Goal: Task Accomplishment & Management: Use online tool/utility

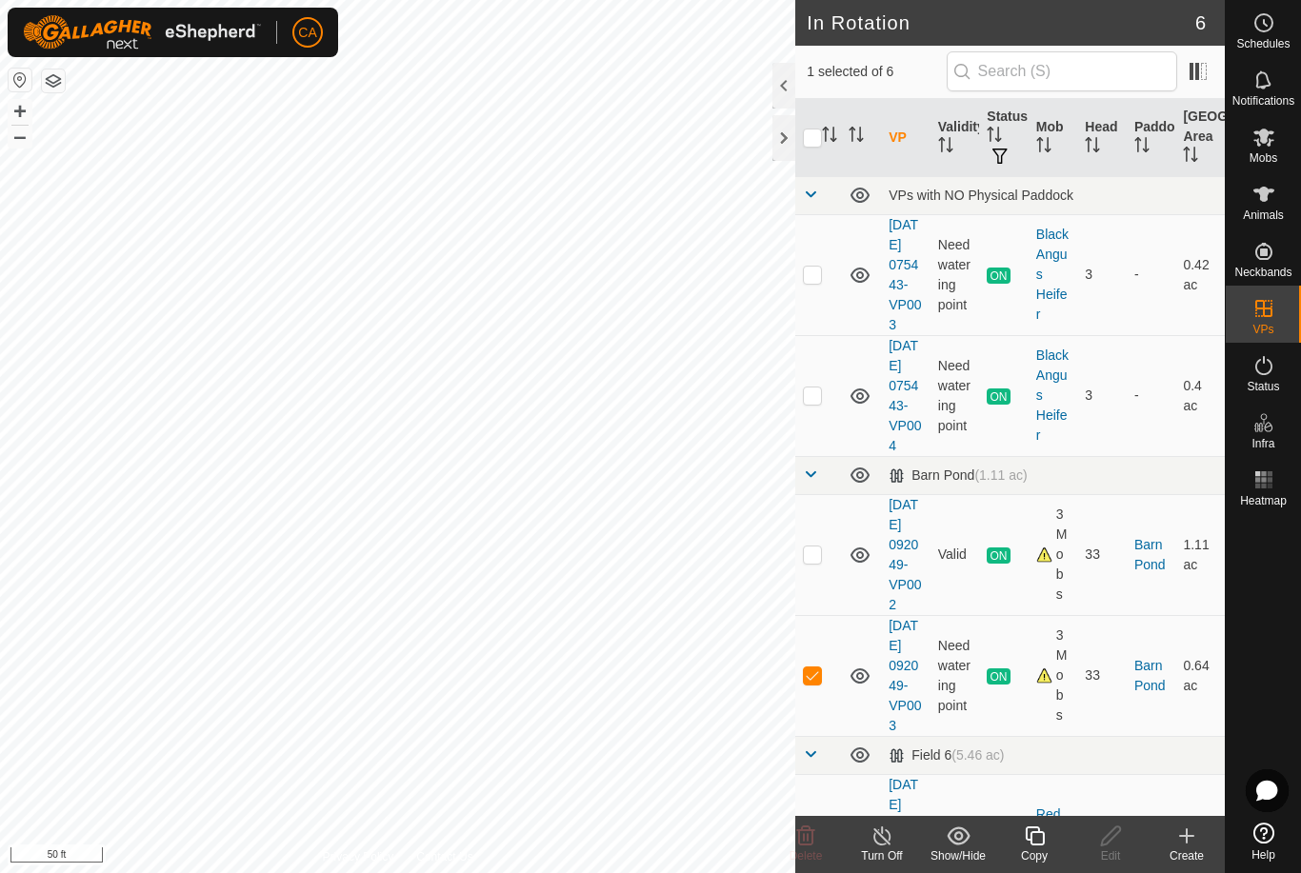
click at [815, 403] on p-checkbox at bounding box center [812, 394] width 19 height 15
click at [819, 403] on p-checkbox at bounding box center [812, 394] width 19 height 15
checkbox input "false"
click at [808, 736] on td at bounding box center [818, 675] width 46 height 121
click at [819, 736] on td at bounding box center [818, 675] width 46 height 121
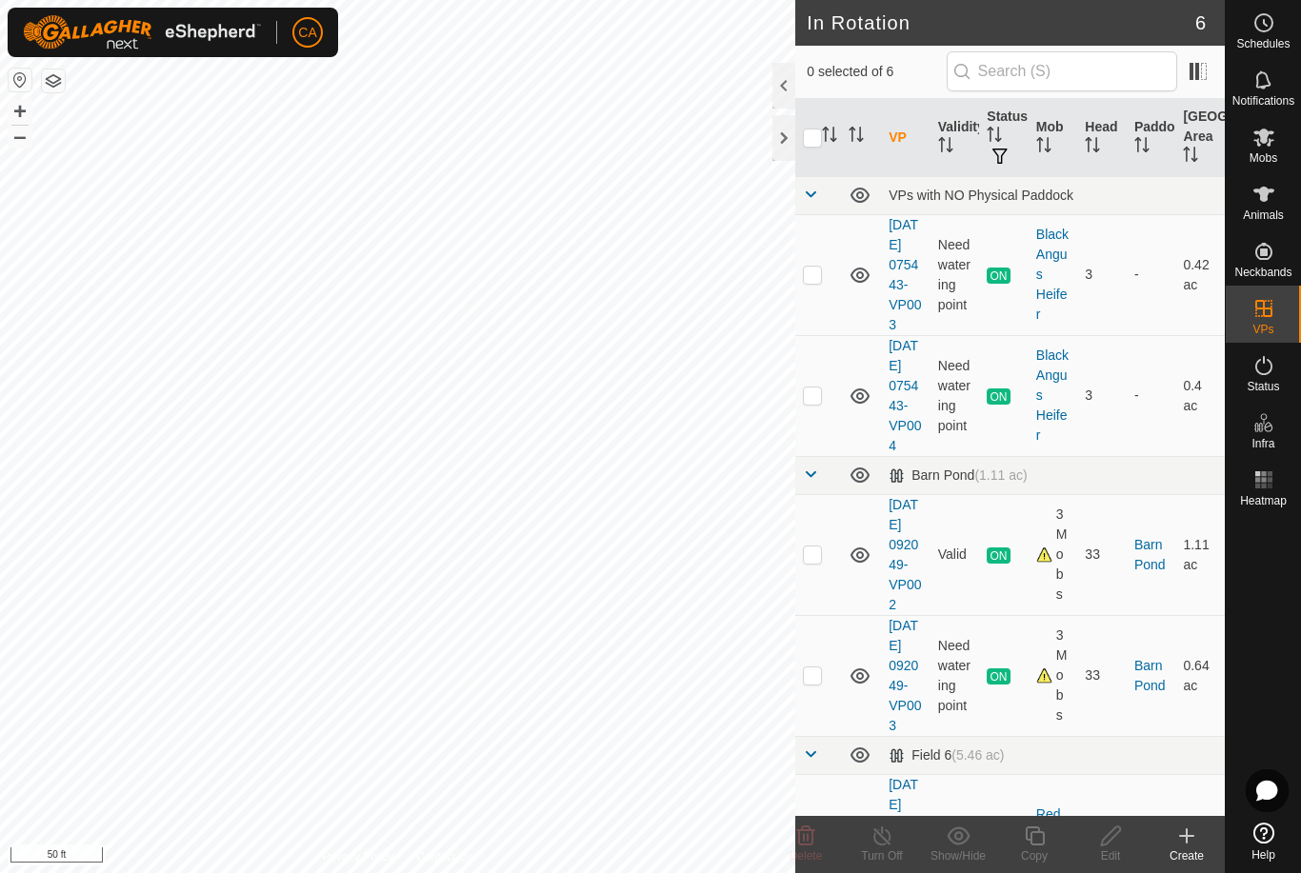
checkbox input "true"
click at [1039, 843] on icon at bounding box center [1035, 835] width 24 height 23
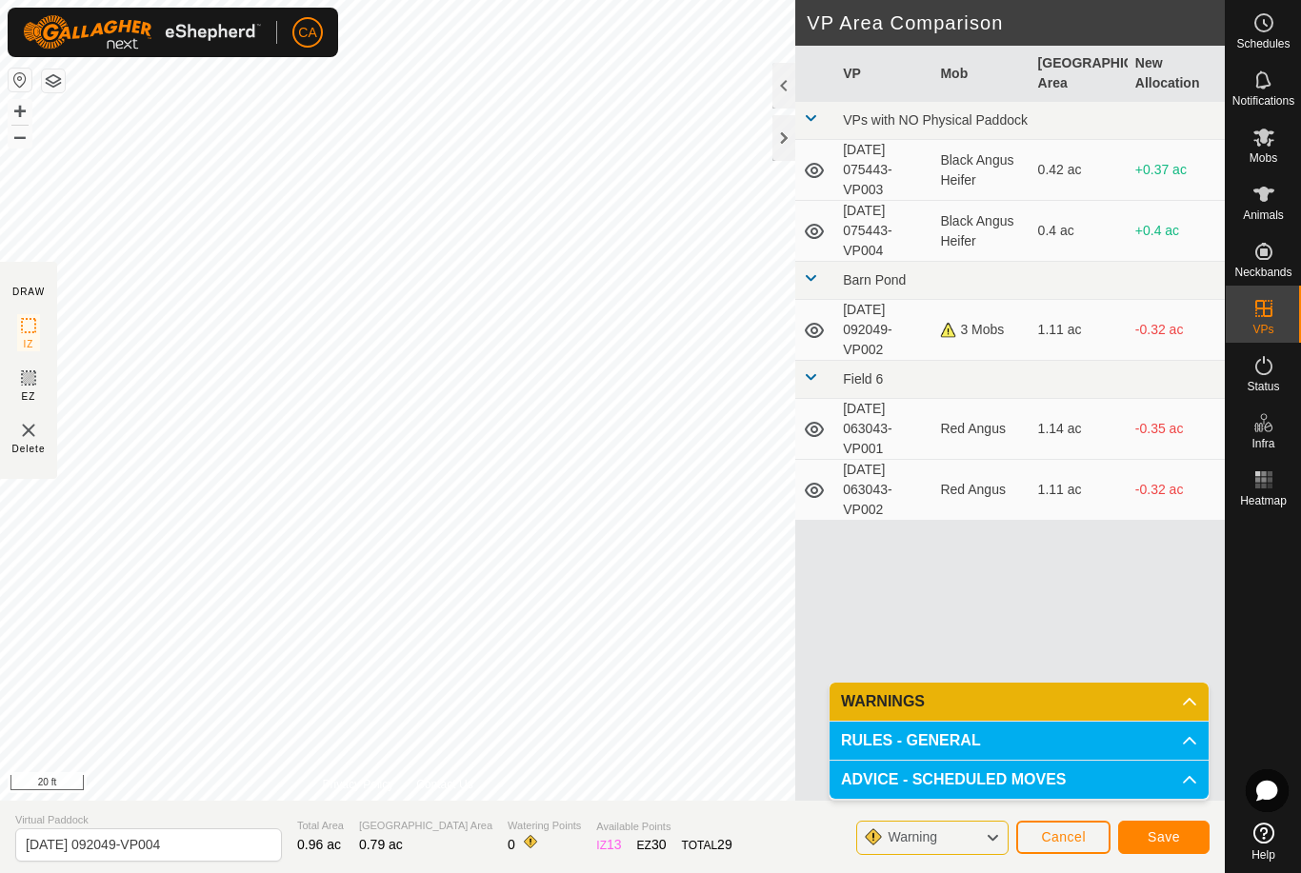
click at [1168, 845] on button "Save" at bounding box center [1163, 837] width 91 height 33
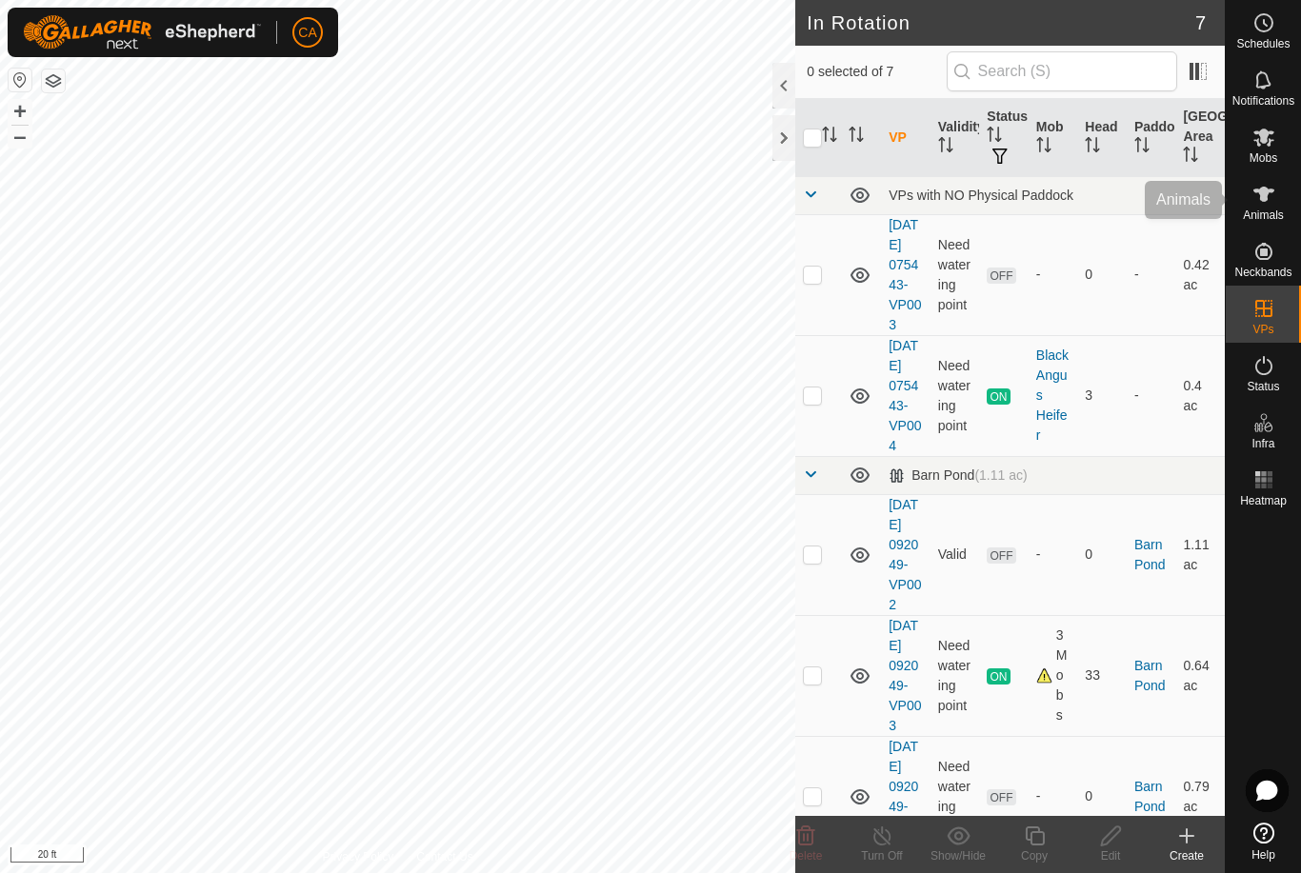
click at [1267, 191] on icon at bounding box center [1263, 194] width 21 height 15
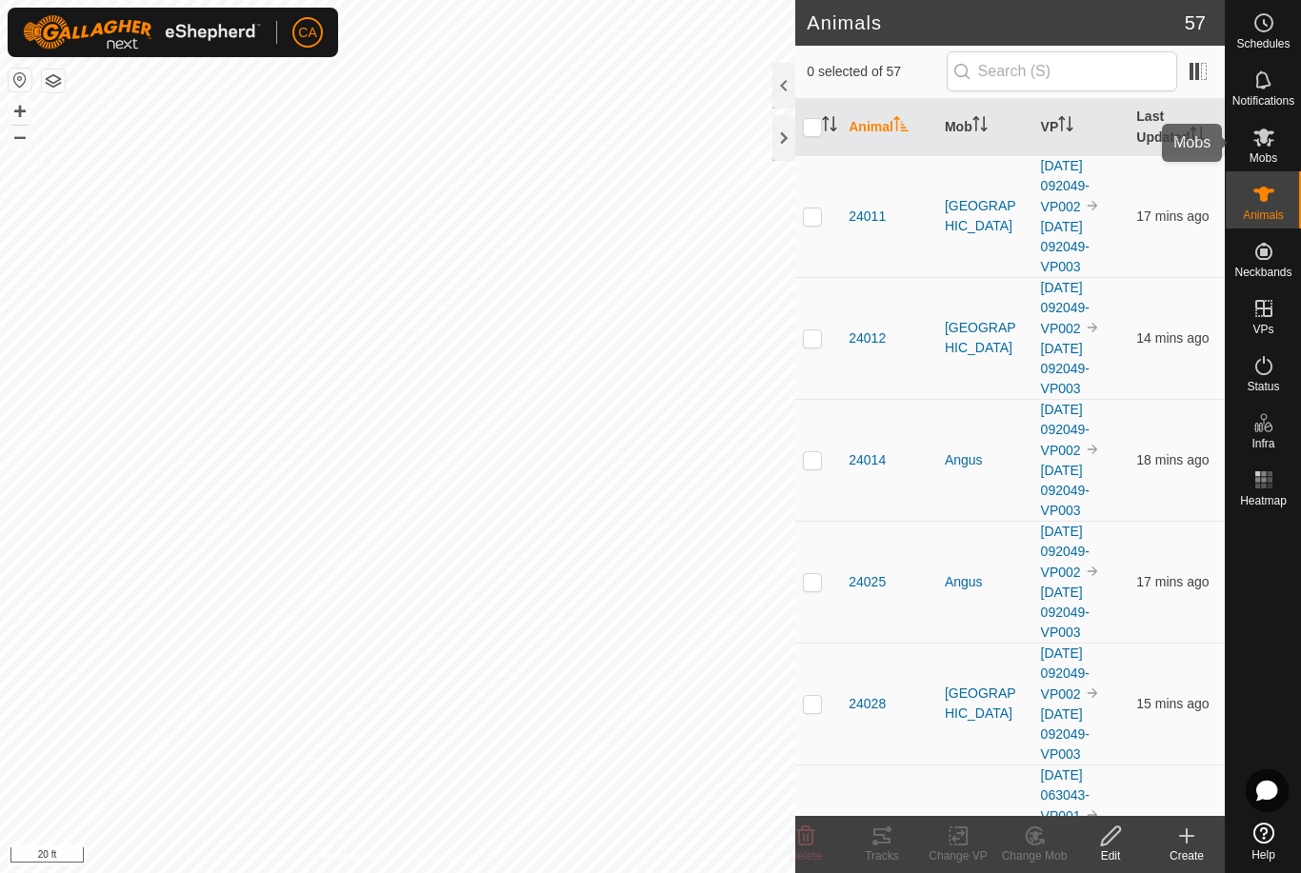
click at [1263, 154] on span "Mobs" at bounding box center [1263, 157] width 28 height 11
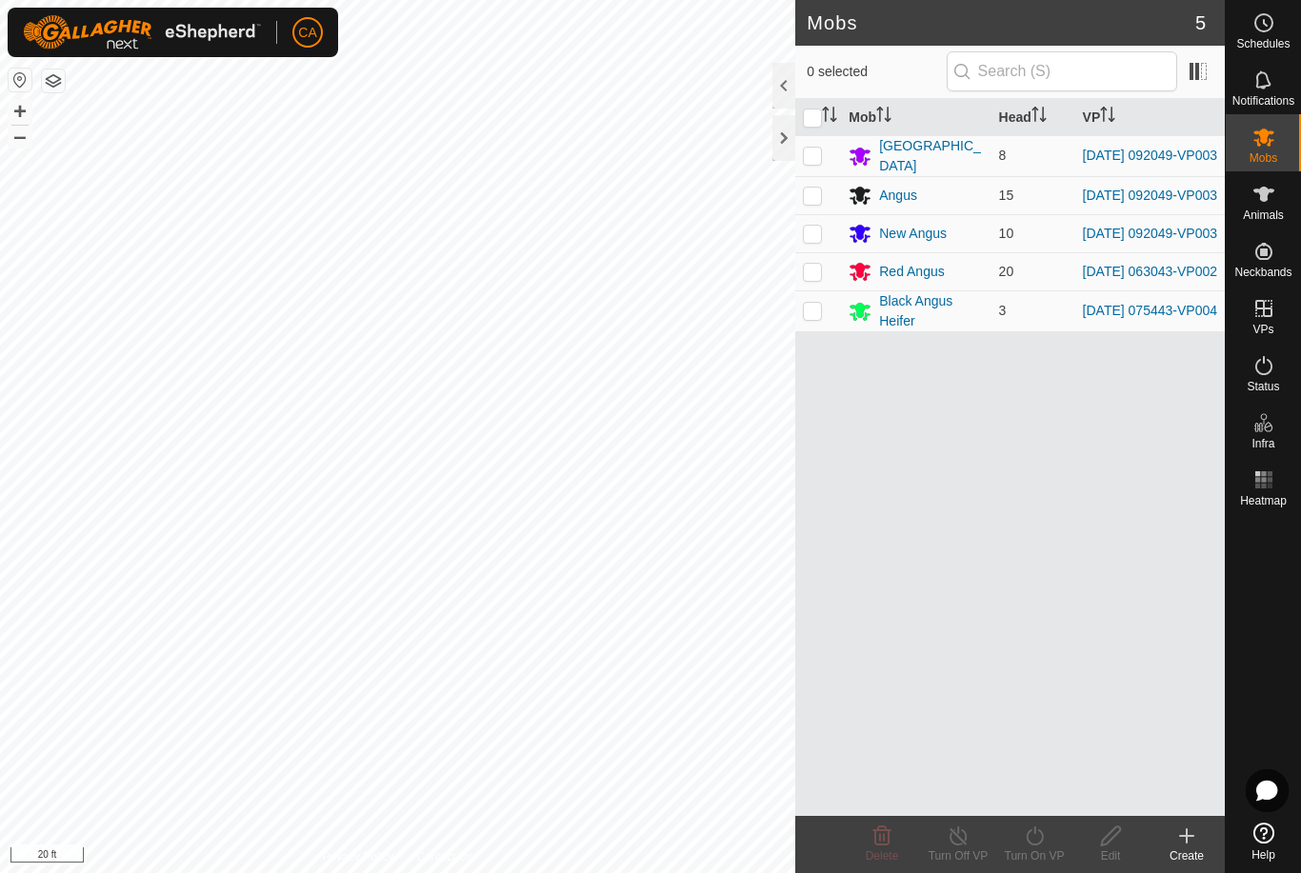
click at [821, 154] on p-checkbox at bounding box center [812, 155] width 19 height 15
checkbox input "true"
click at [811, 194] on p-checkbox at bounding box center [812, 195] width 19 height 15
checkbox input "true"
click at [813, 241] on p-checkbox at bounding box center [812, 233] width 19 height 15
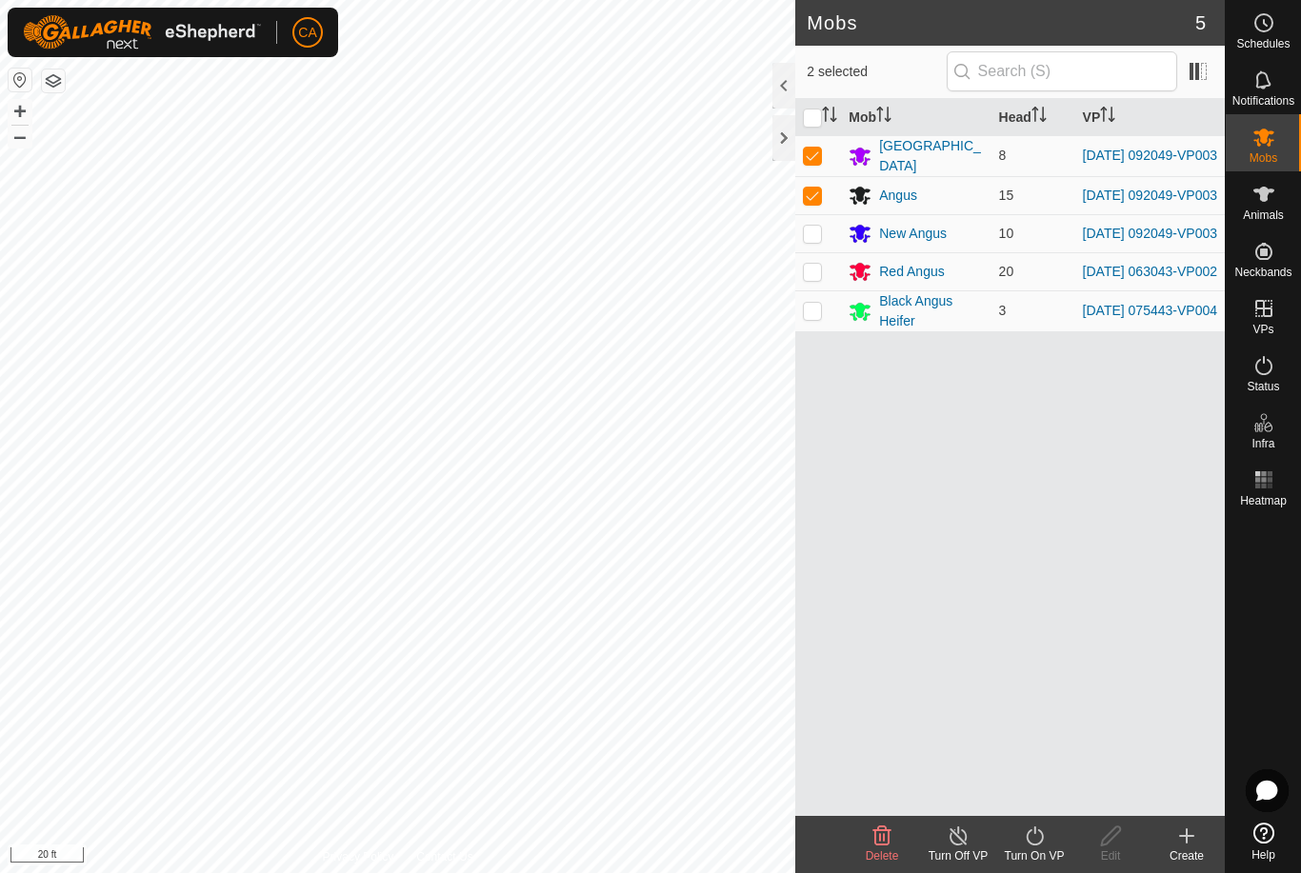
checkbox input "true"
click at [1041, 841] on icon at bounding box center [1033, 835] width 17 height 19
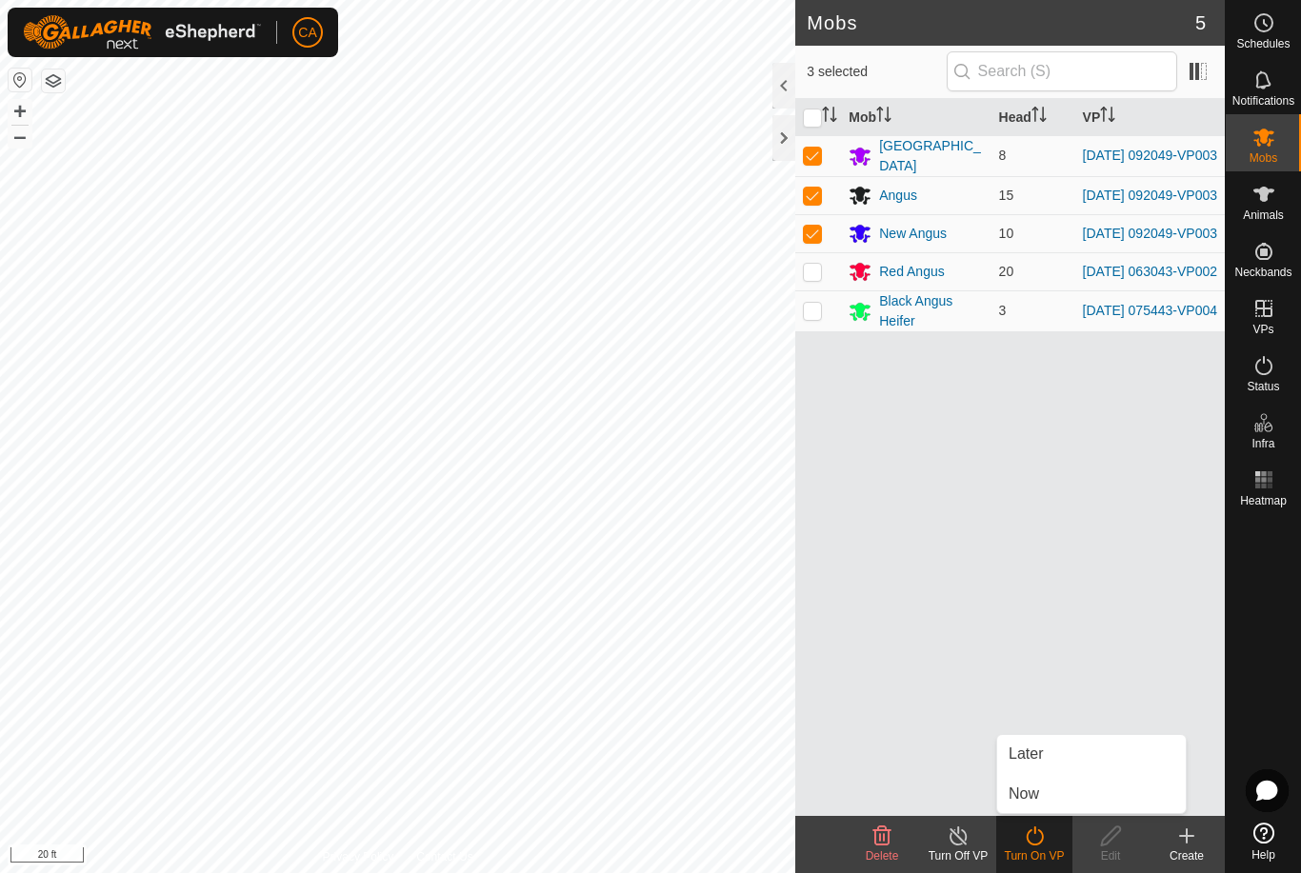
click at [1059, 817] on div "Turn On VP" at bounding box center [1034, 844] width 76 height 57
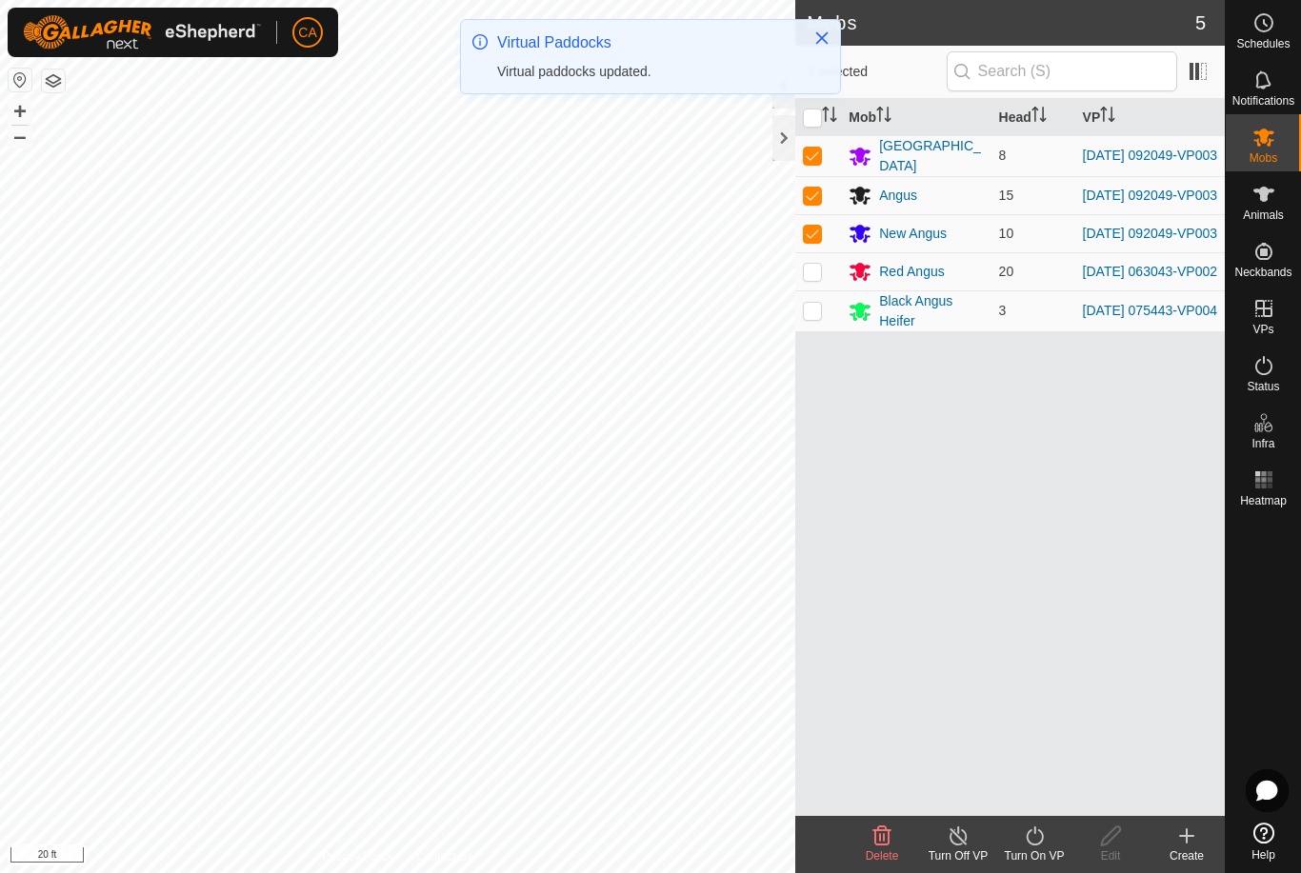
click at [1036, 842] on icon at bounding box center [1035, 835] width 24 height 23
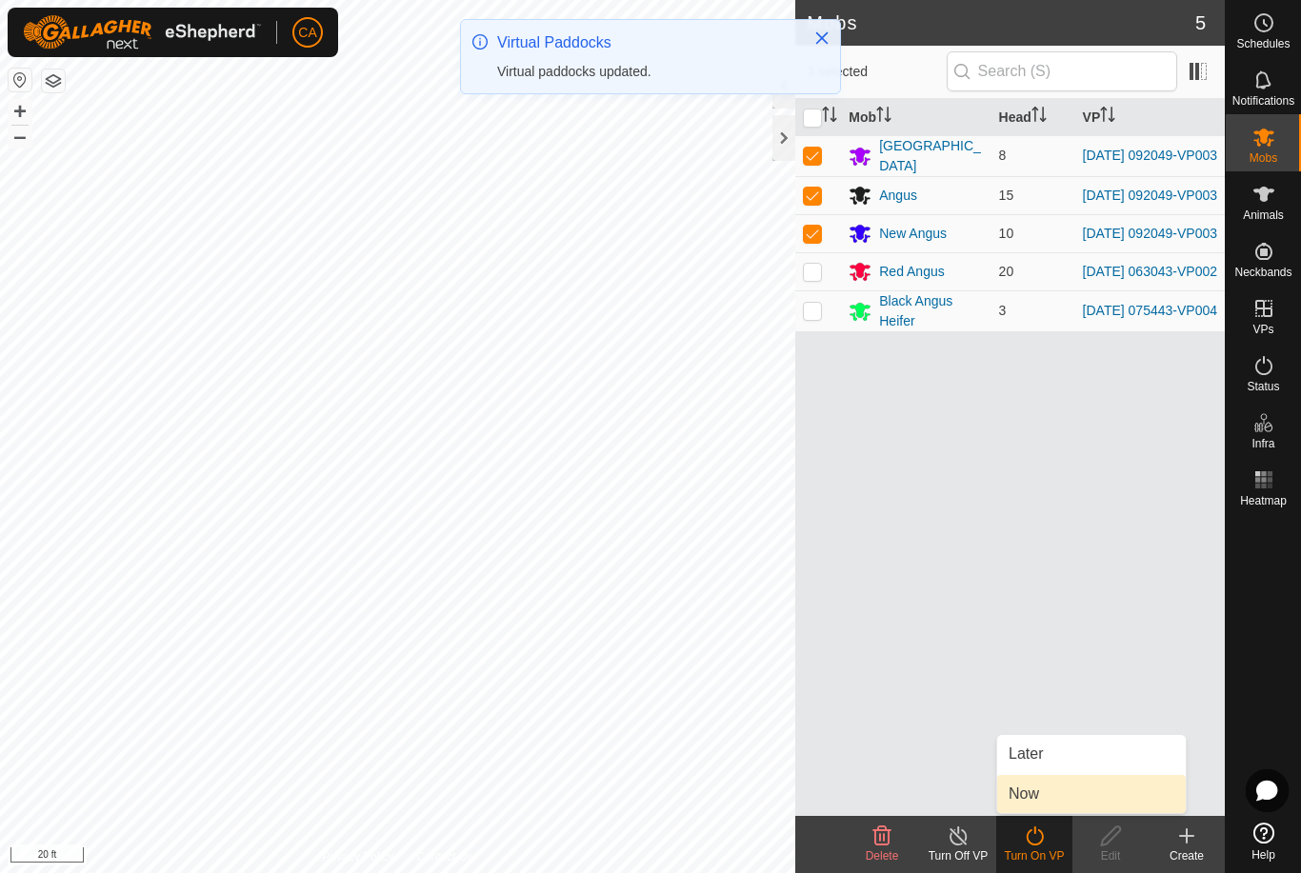
click at [1052, 802] on link "Now" at bounding box center [1091, 794] width 189 height 38
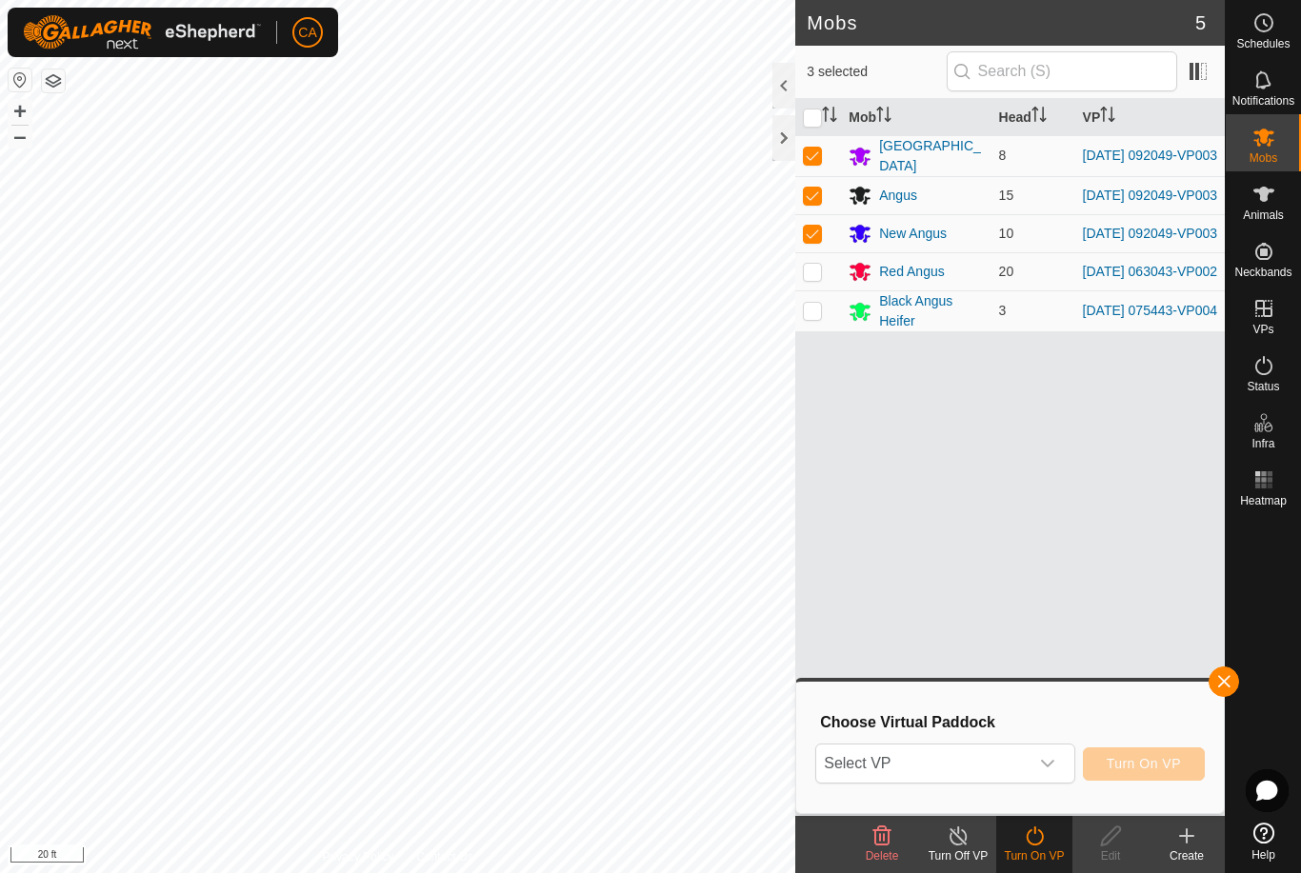
click at [994, 756] on span "Select VP" at bounding box center [921, 764] width 211 height 38
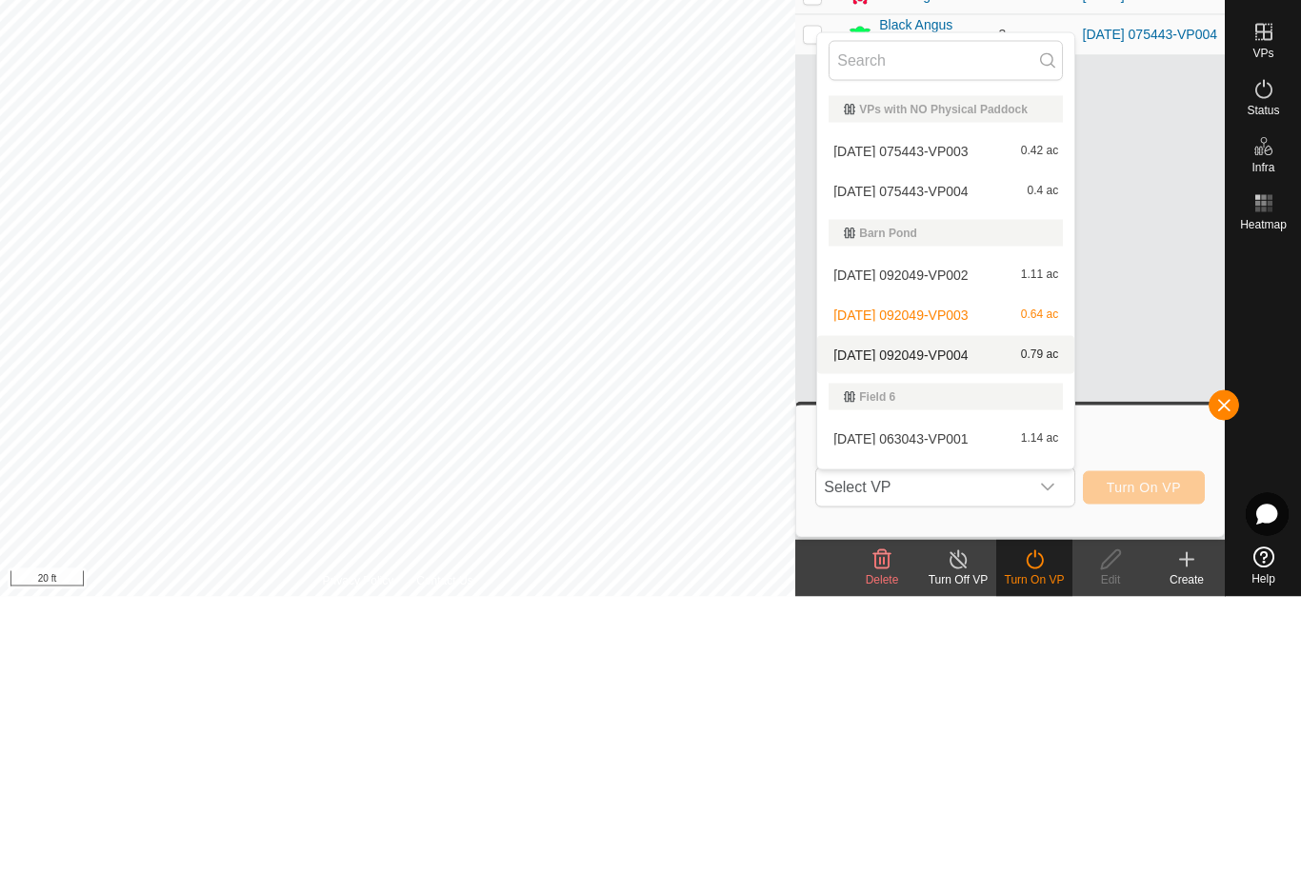
click at [954, 620] on div "[DATE] 092049-VP004 0.79 ac" at bounding box center [945, 631] width 234 height 23
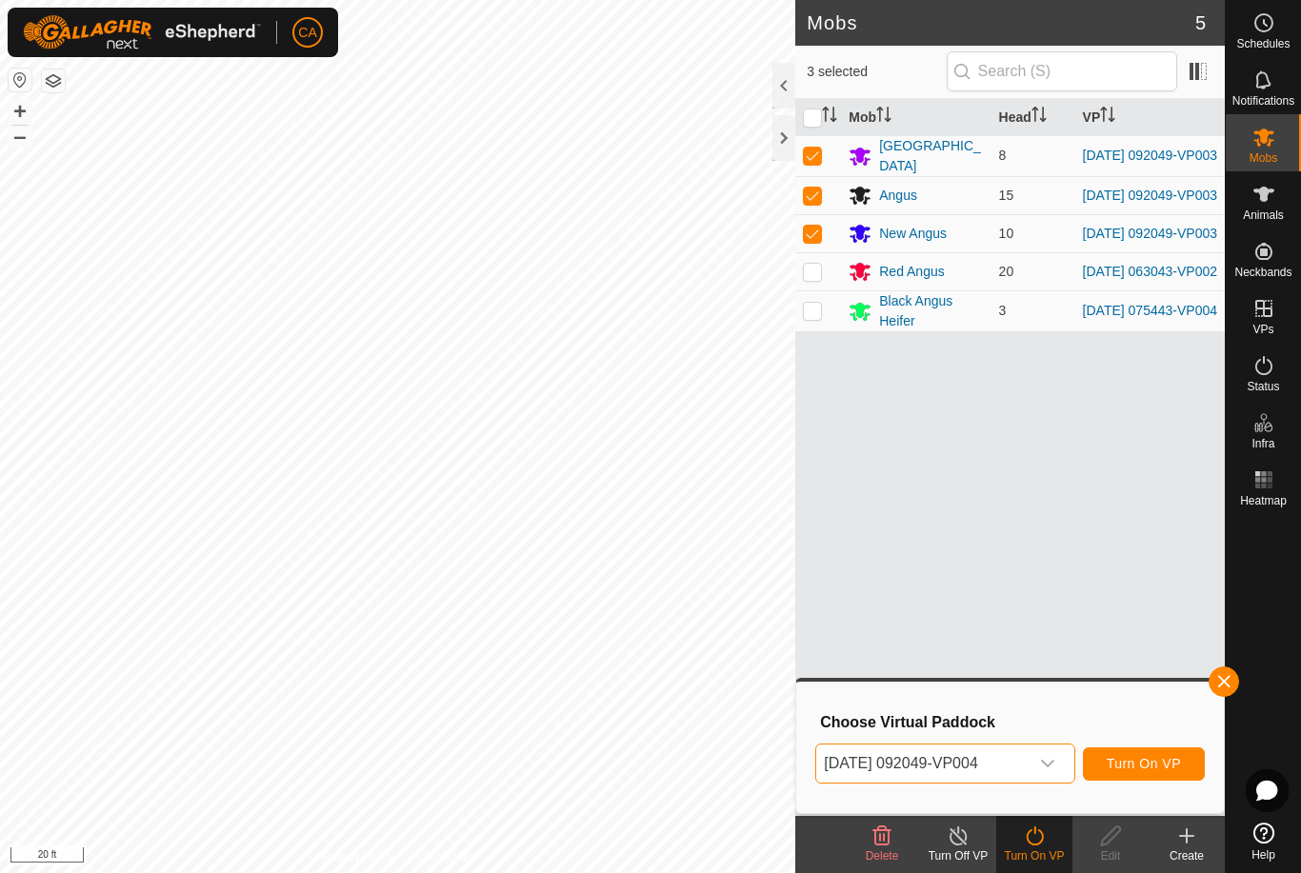
click at [1148, 770] on span "Turn On VP" at bounding box center [1143, 763] width 74 height 15
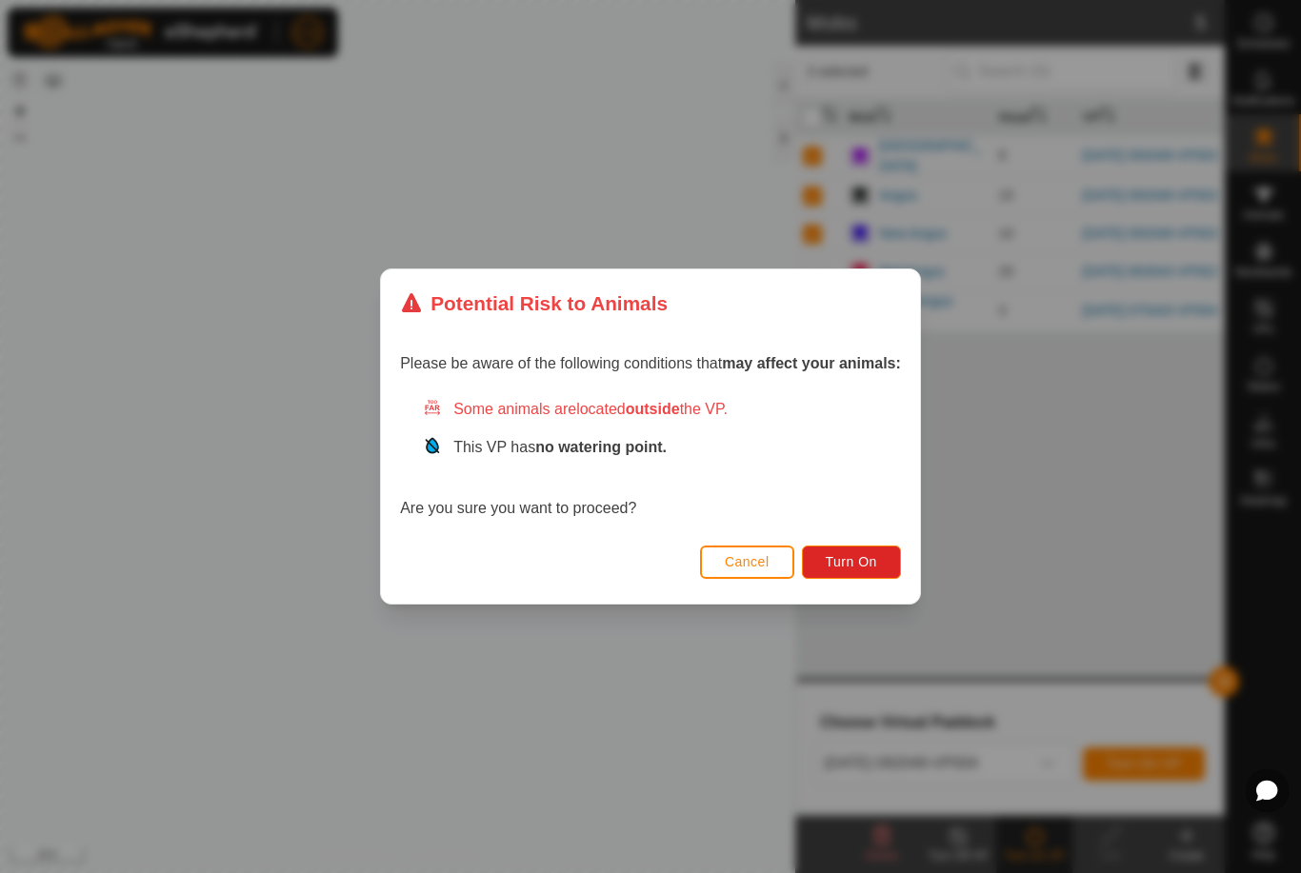
click at [857, 569] on span "Turn On" at bounding box center [850, 561] width 51 height 15
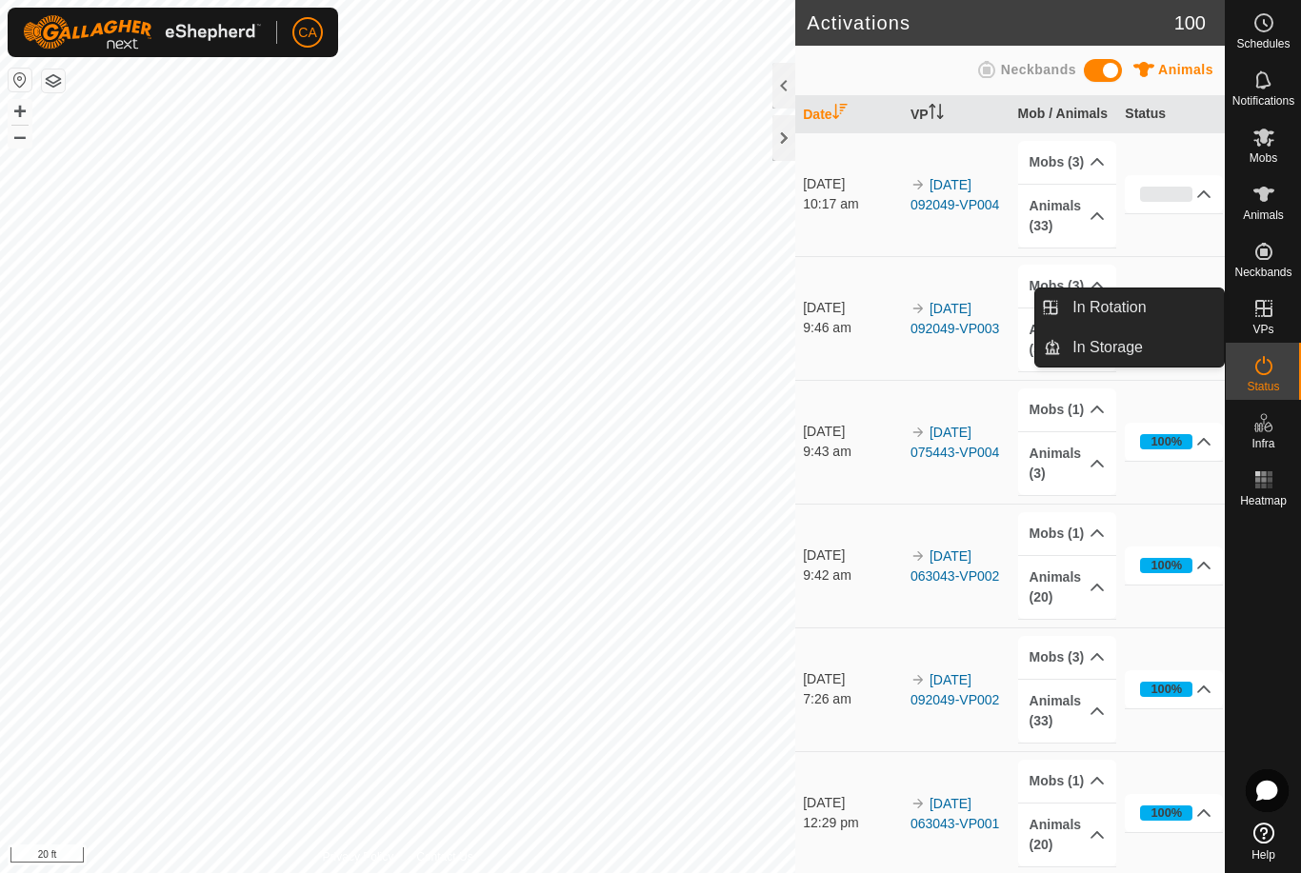
click at [1143, 313] on span "In Rotation" at bounding box center [1108, 307] width 73 height 23
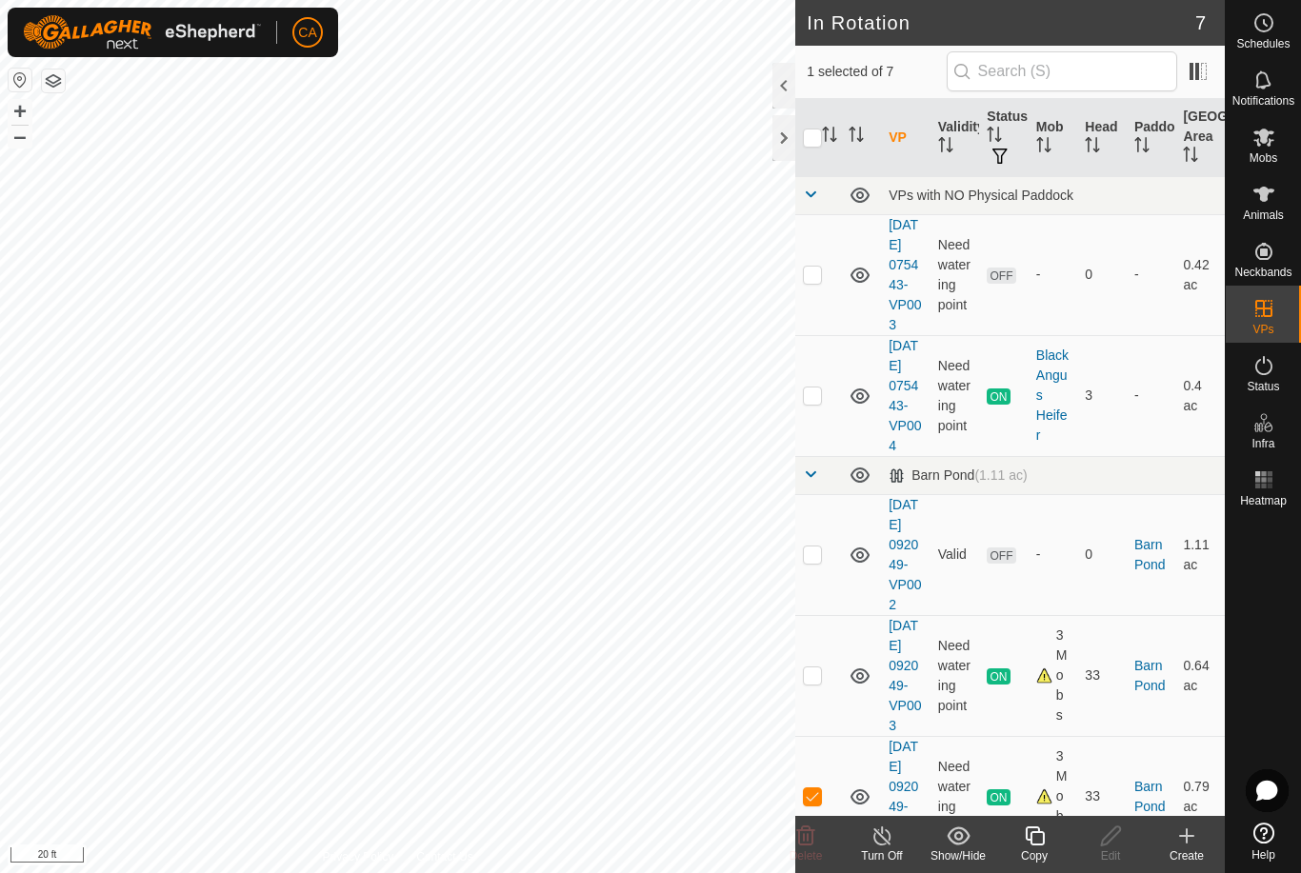
click at [824, 606] on td at bounding box center [818, 554] width 46 height 121
checkbox input "true"
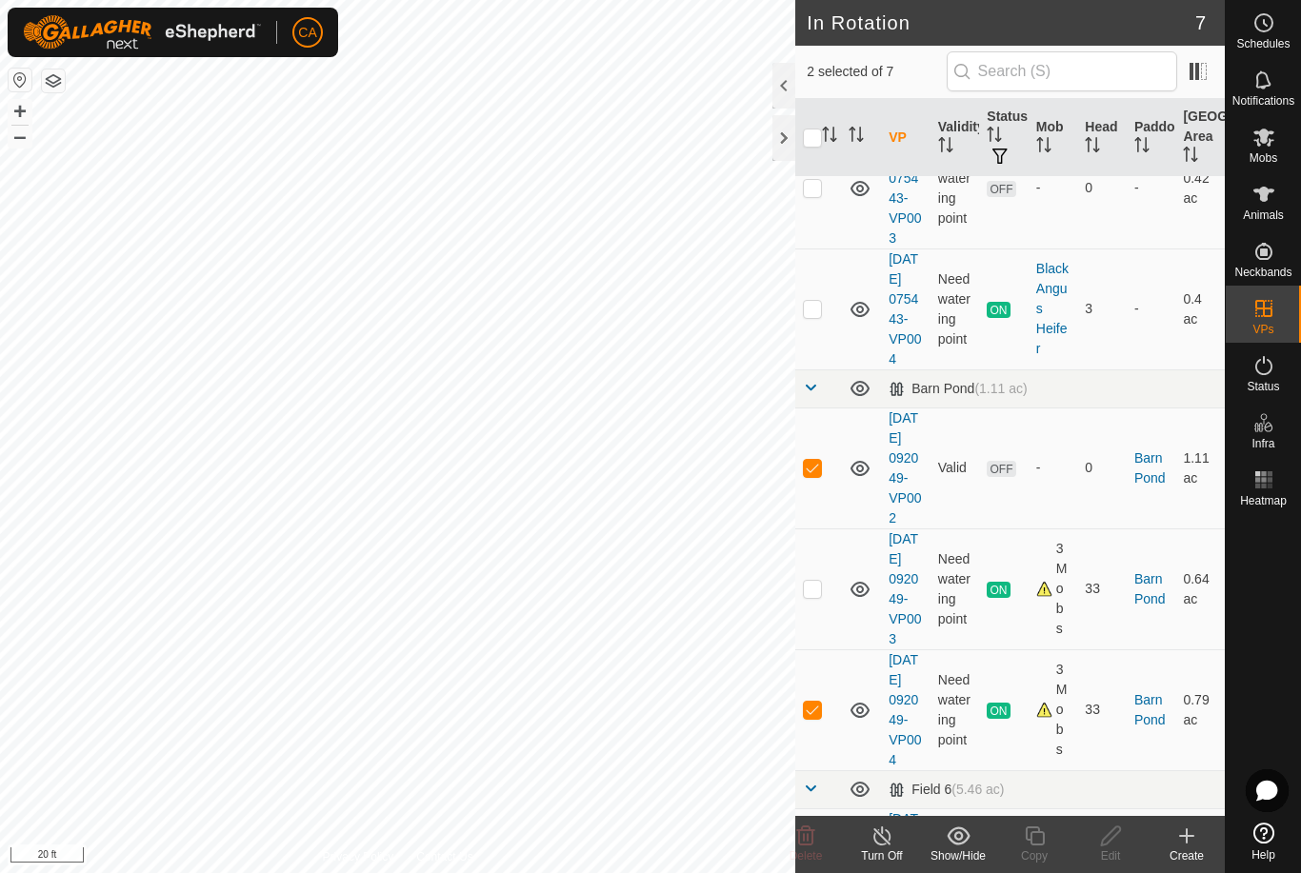
scroll to position [178, 0]
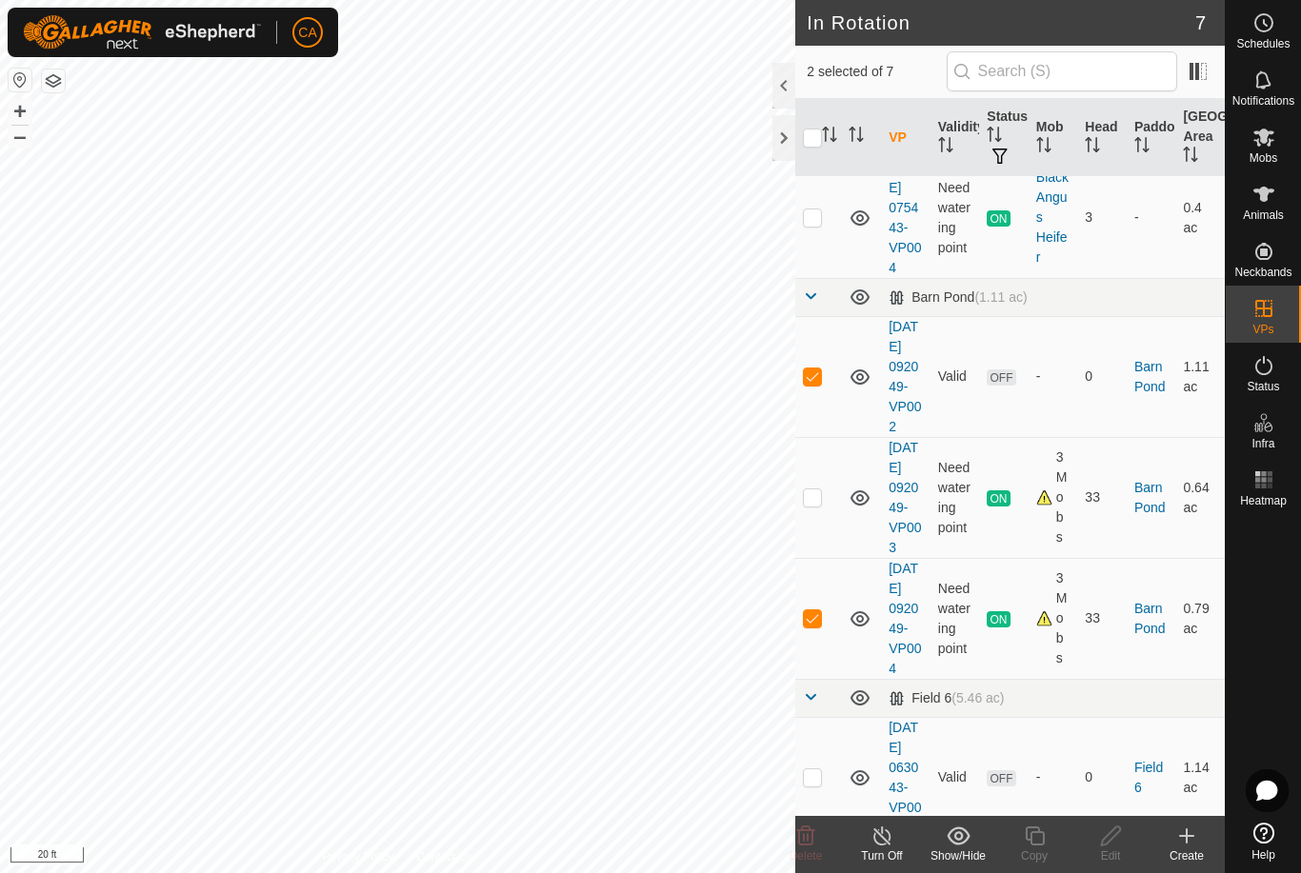
click at [821, 626] on p-checkbox at bounding box center [812, 617] width 19 height 15
checkbox input "false"
click at [803, 836] on icon at bounding box center [806, 835] width 18 height 19
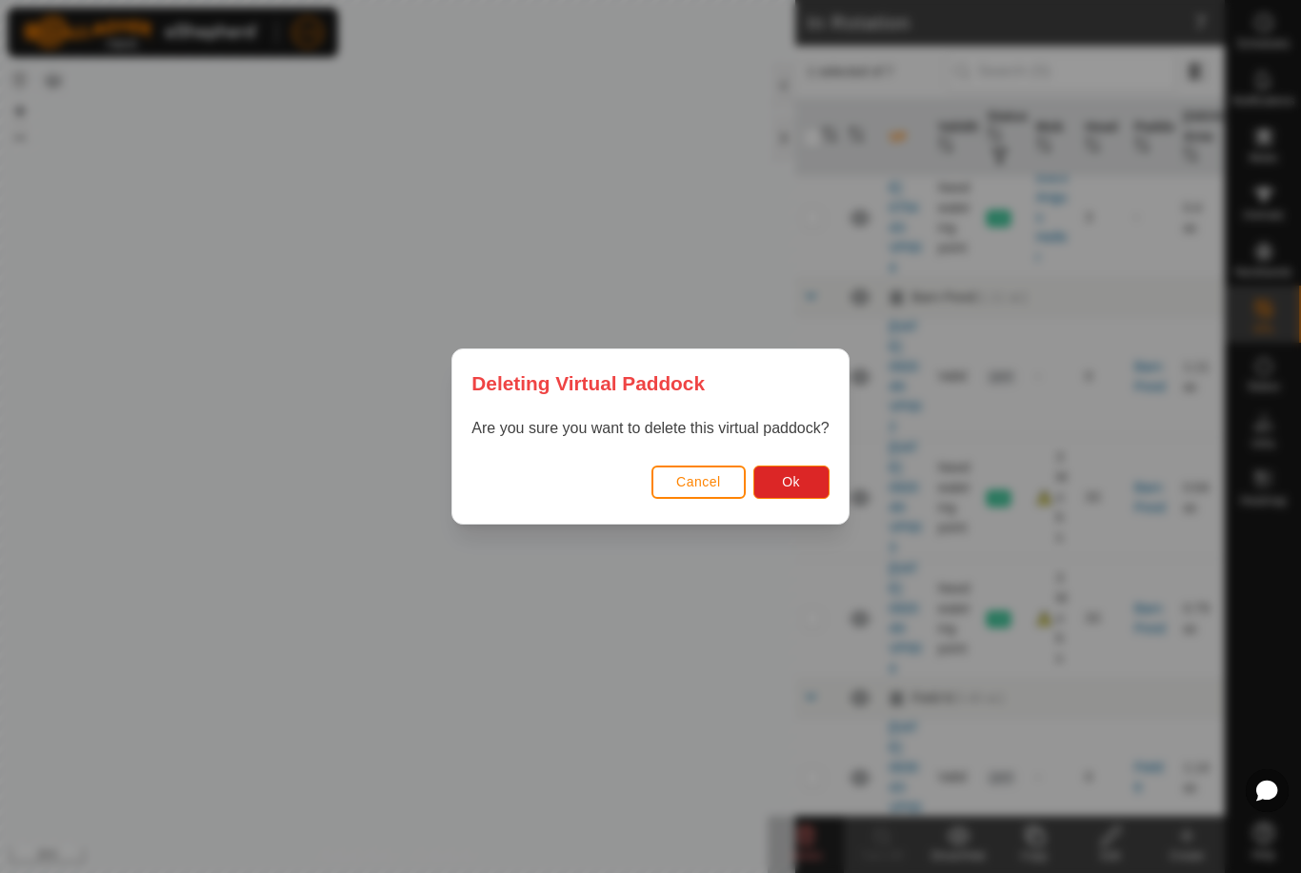
click at [827, 484] on button "Ok" at bounding box center [791, 482] width 76 height 33
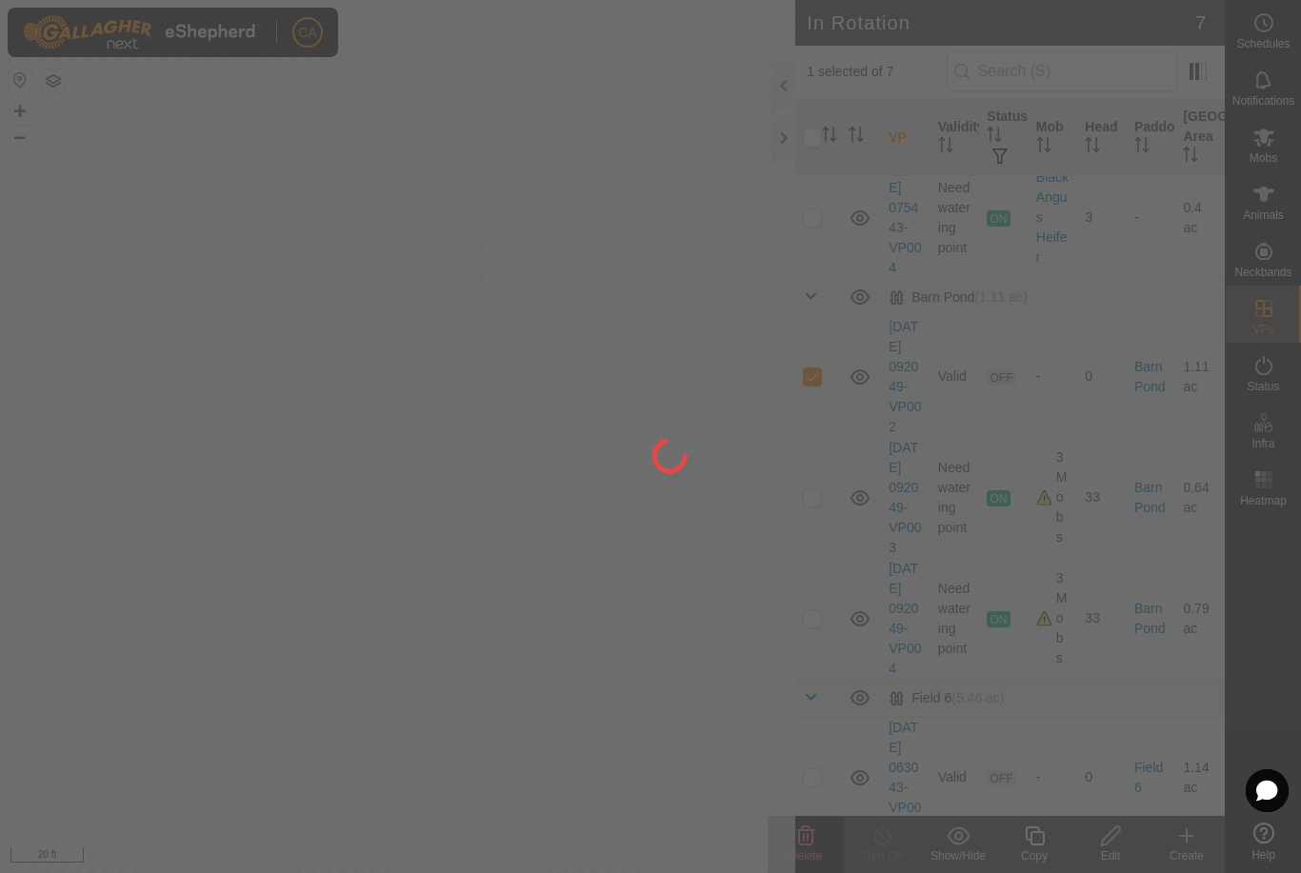
checkbox input "false"
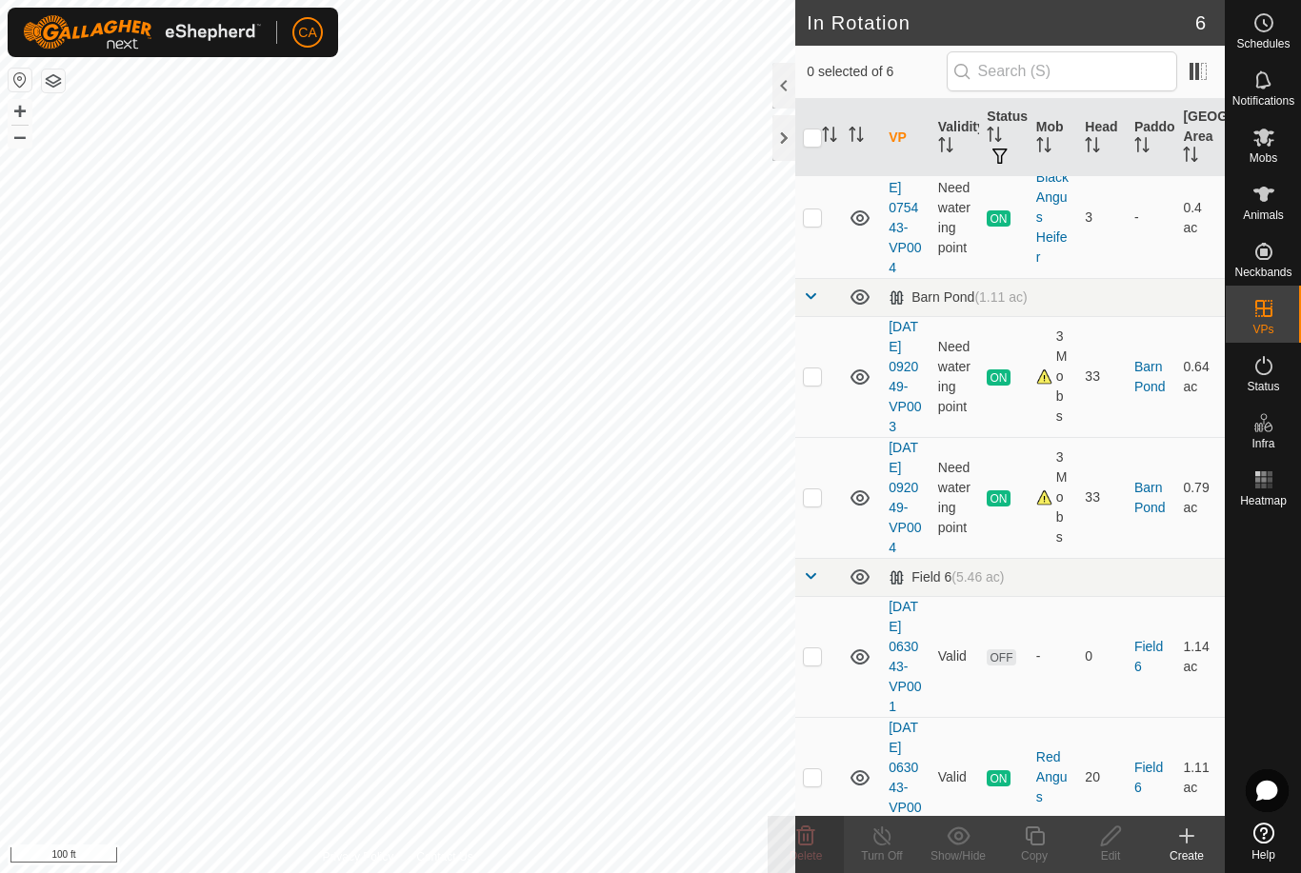
click at [812, 664] on p-checkbox at bounding box center [812, 655] width 19 height 15
click at [810, 836] on icon at bounding box center [805, 835] width 23 height 23
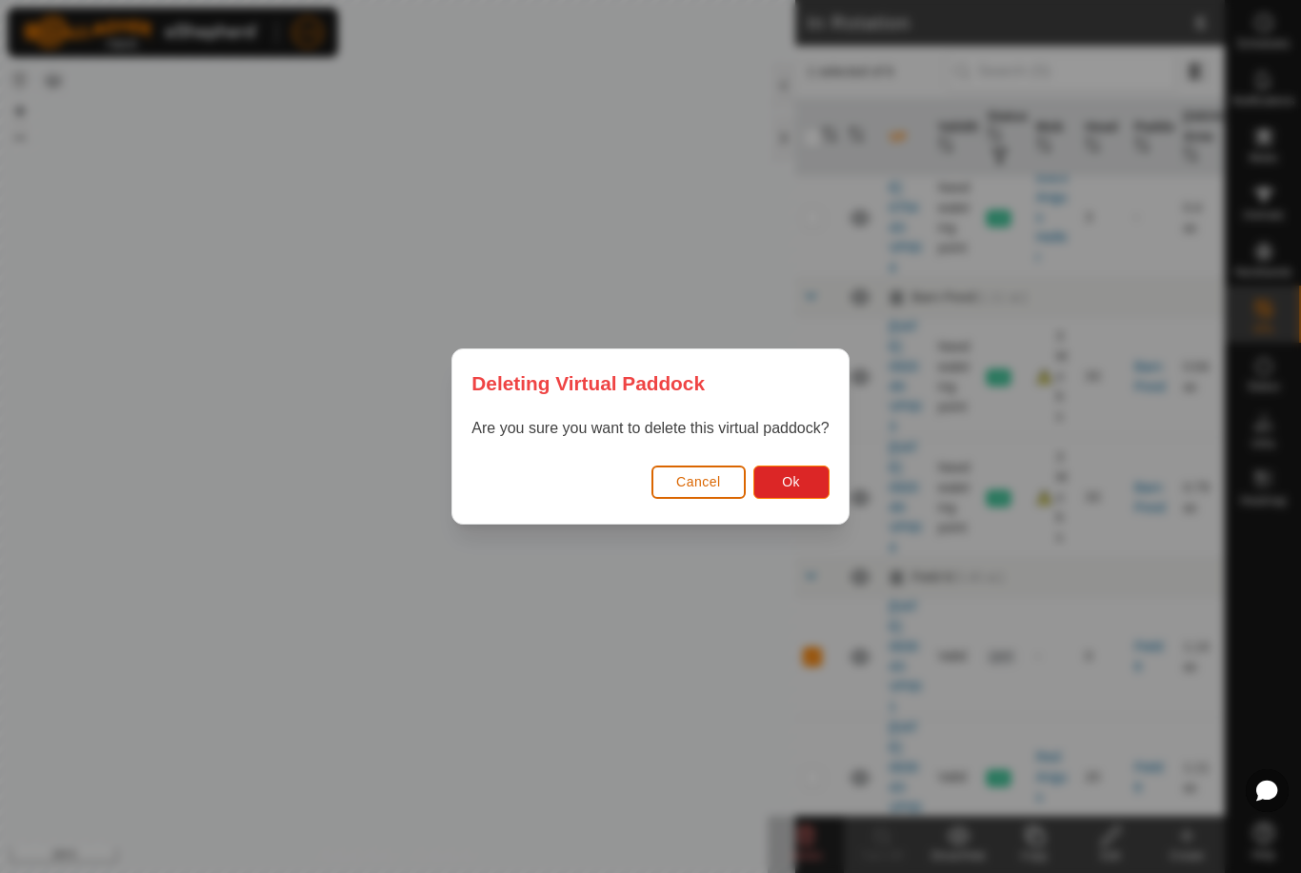
click at [804, 498] on button "Ok" at bounding box center [791, 482] width 76 height 33
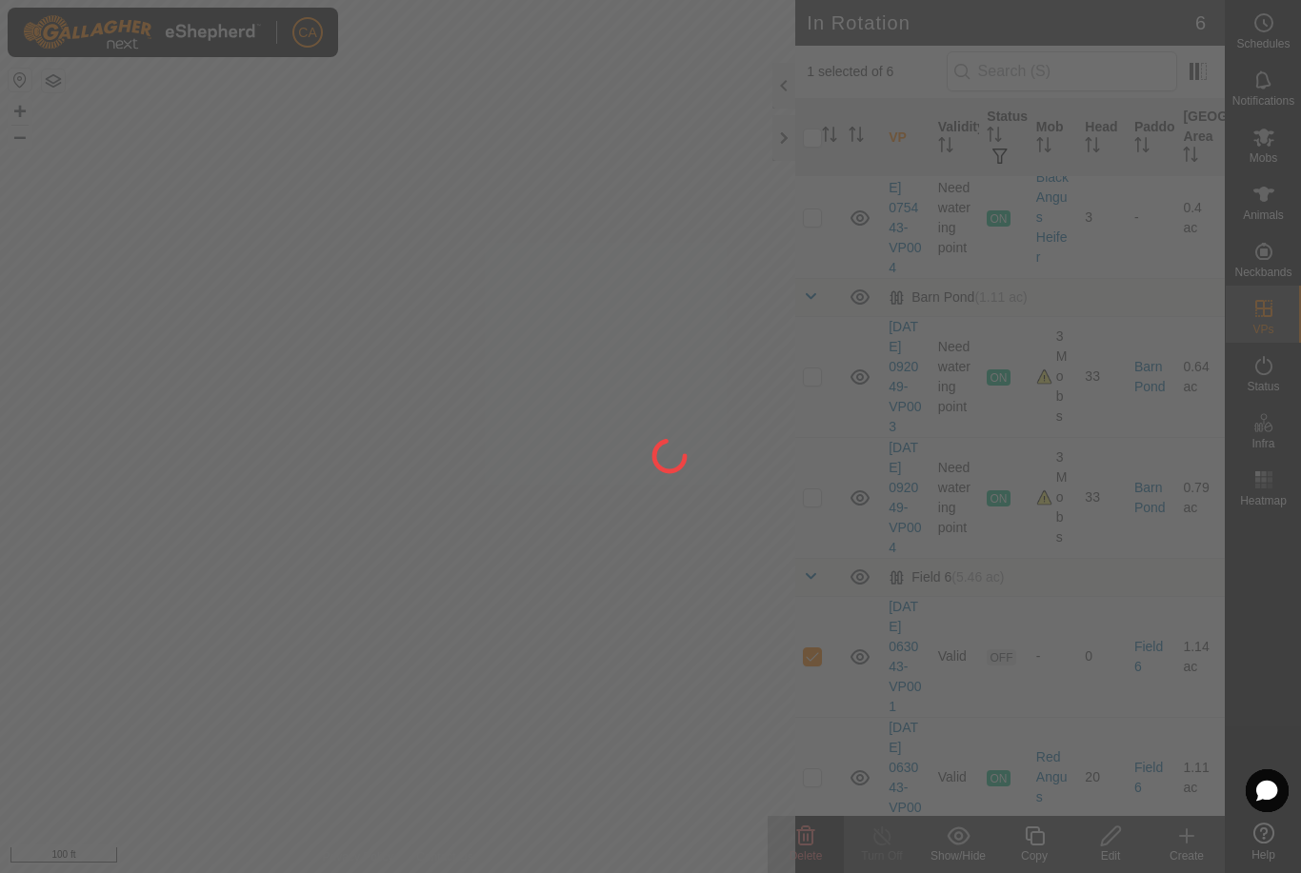
checkbox input "false"
